Goal: Book appointment/travel/reservation

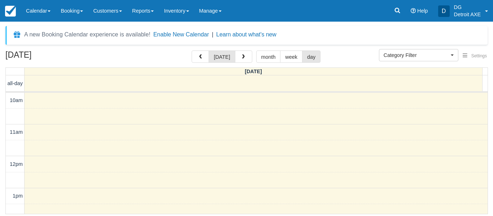
select select
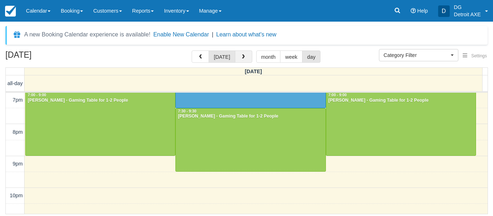
click at [241, 59] on span "button" at bounding box center [243, 56] width 5 height 5
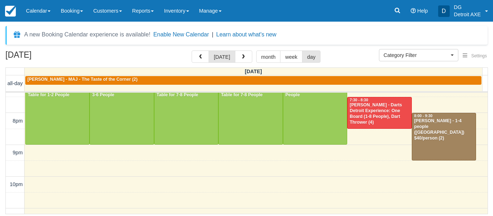
scroll to position [299, 0]
click at [435, 124] on div "[PERSON_NAME] - 1-4 people ([GEOGRAPHIC_DATA]) $40/person (2)" at bounding box center [444, 129] width 60 height 23
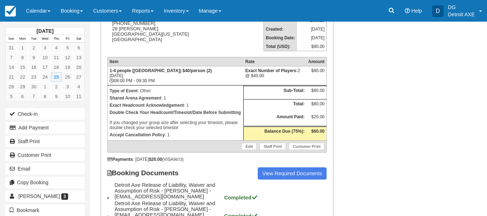
scroll to position [109, 0]
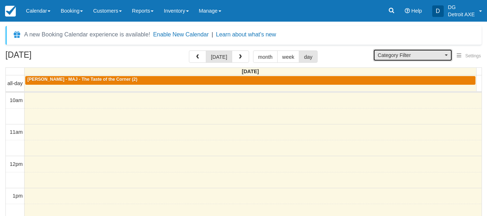
click at [432, 59] on button "Category Filter" at bounding box center [412, 55] width 79 height 12
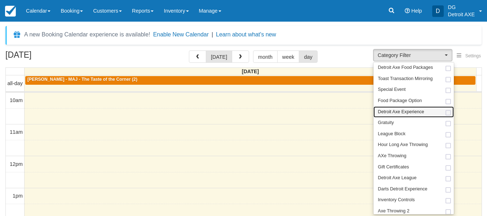
click at [426, 111] on link "Detroit Axe Experience" at bounding box center [414, 111] width 80 height 11
select select "14"
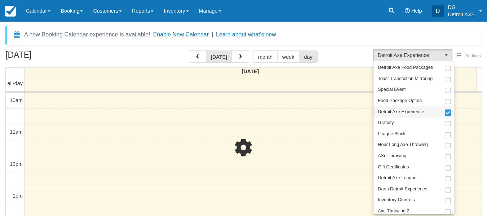
scroll to position [21, 0]
click at [351, 52] on div "September 25, 2025 today month week day" at bounding box center [243, 58] width 476 height 16
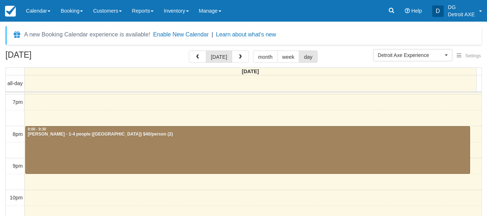
scroll to position [285, 0]
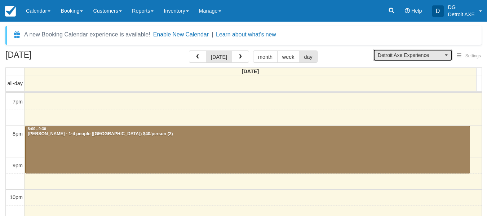
click at [406, 55] on span "Detroit Axe Experience" at bounding box center [410, 55] width 65 height 7
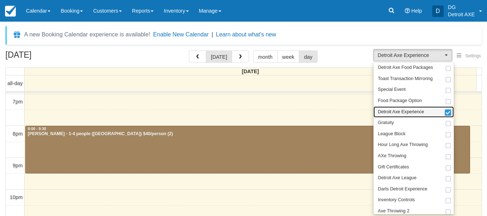
click at [417, 110] on span "Detroit Axe Experience" at bounding box center [401, 112] width 46 height 6
select select
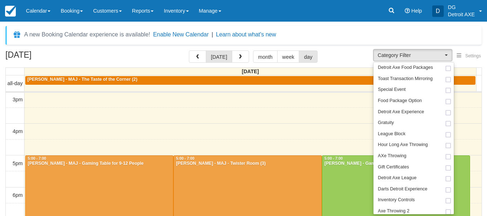
scroll to position [160, 0]
click at [361, 47] on div "A new Booking Calendar experience is available! Enable New Calendar | Learn abo…" at bounding box center [243, 132] width 476 height 213
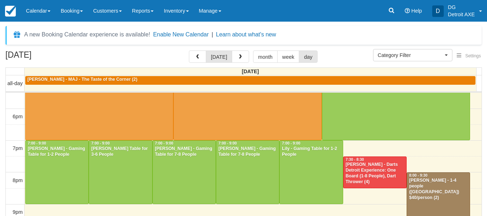
scroll to position [239, 0]
click at [373, 173] on div "[PERSON_NAME] - Darts Detroit Experience: One Board (1-8 People), Dart Thrower …" at bounding box center [374, 173] width 59 height 23
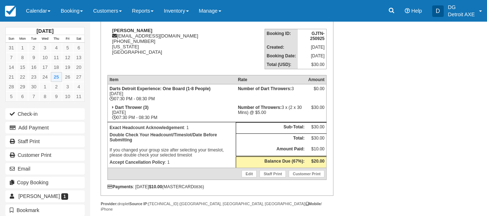
scroll to position [94, 0]
